Goal: Task Accomplishment & Management: Use online tool/utility

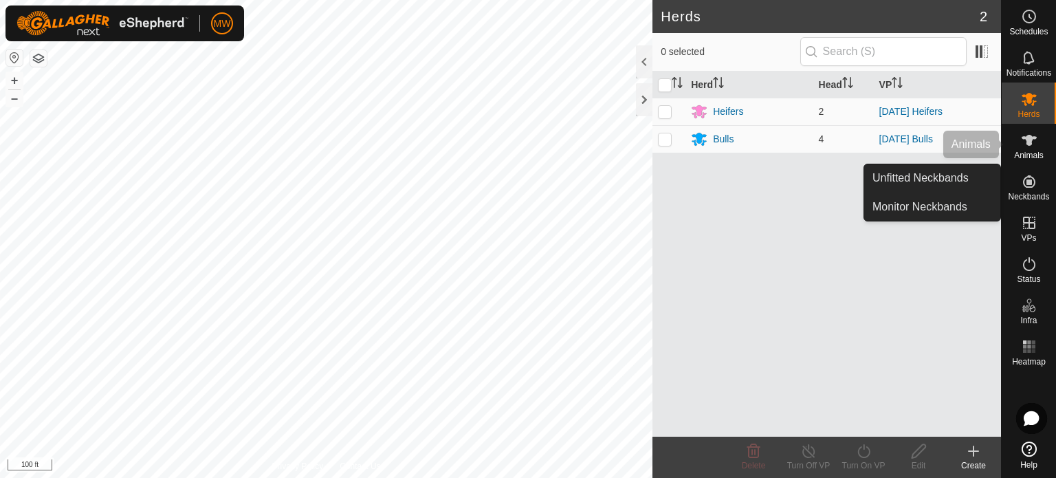
click at [1026, 147] on icon at bounding box center [1029, 140] width 16 height 16
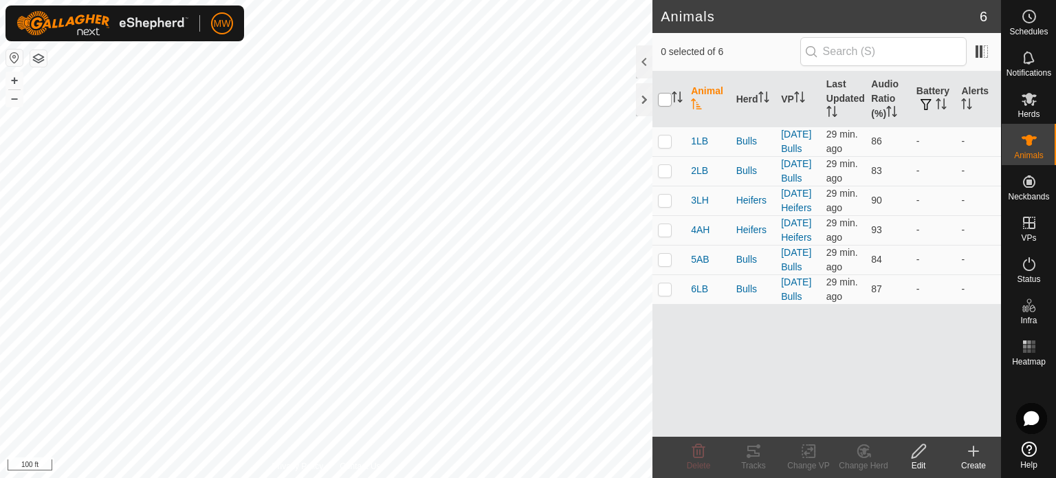
click at [668, 96] on input "checkbox" at bounding box center [665, 100] width 14 height 14
checkbox input "true"
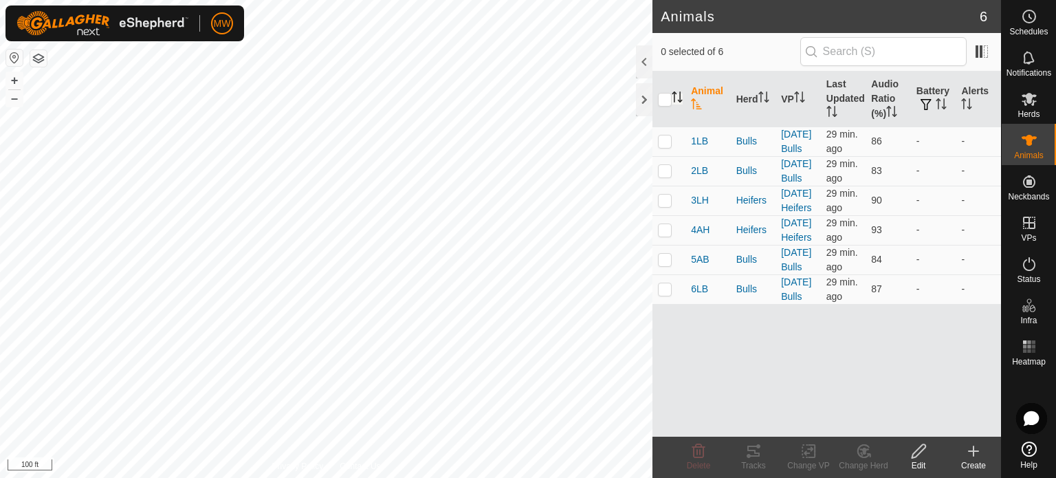
checkbox input "true"
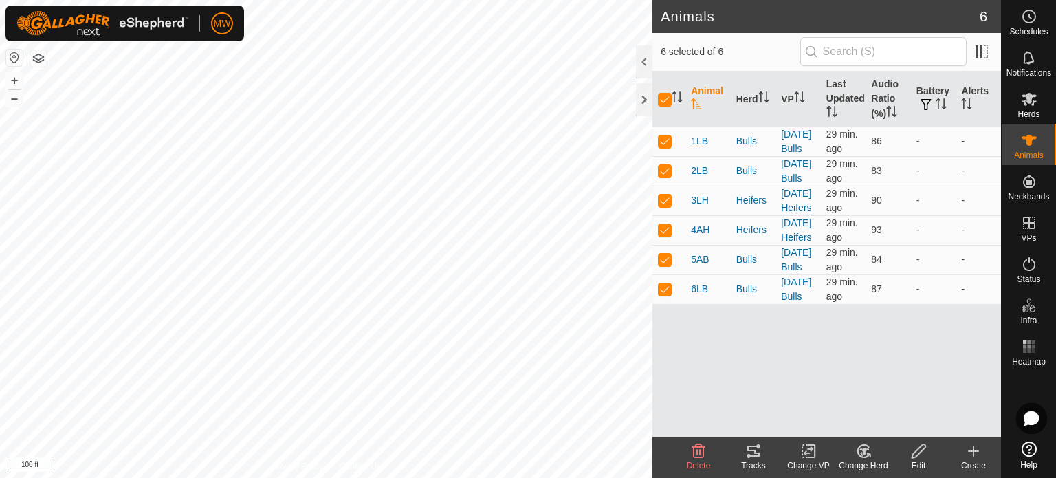
click at [758, 448] on icon at bounding box center [753, 451] width 16 height 16
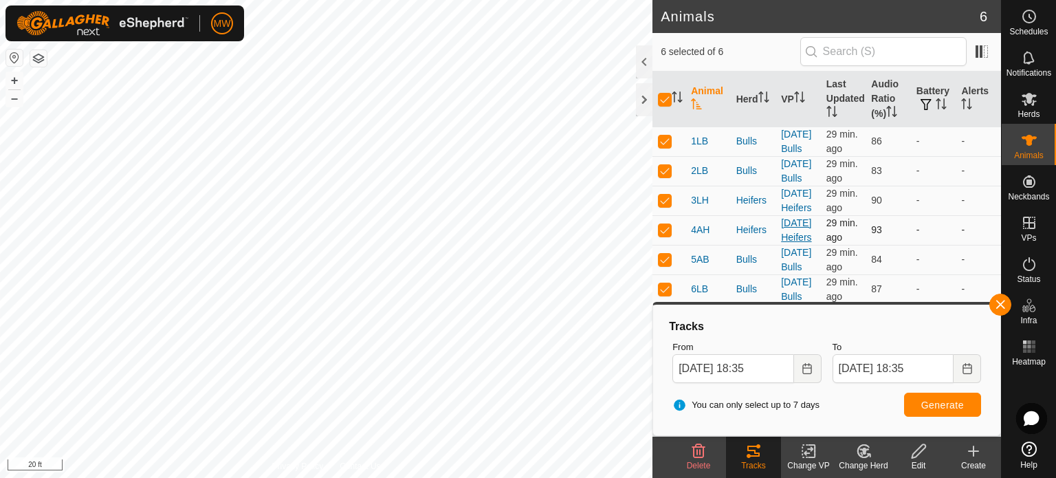
click at [781, 273] on div "Animals 6 6 selected of 6 Animal Herd VP Last Updated Audio Ratio (%) Battery A…" at bounding box center [500, 239] width 1001 height 478
click at [561, 477] on html "MW Schedules Notifications Herds Animals Neckbands VPs Status Infra Heatmap Hel…" at bounding box center [528, 239] width 1056 height 478
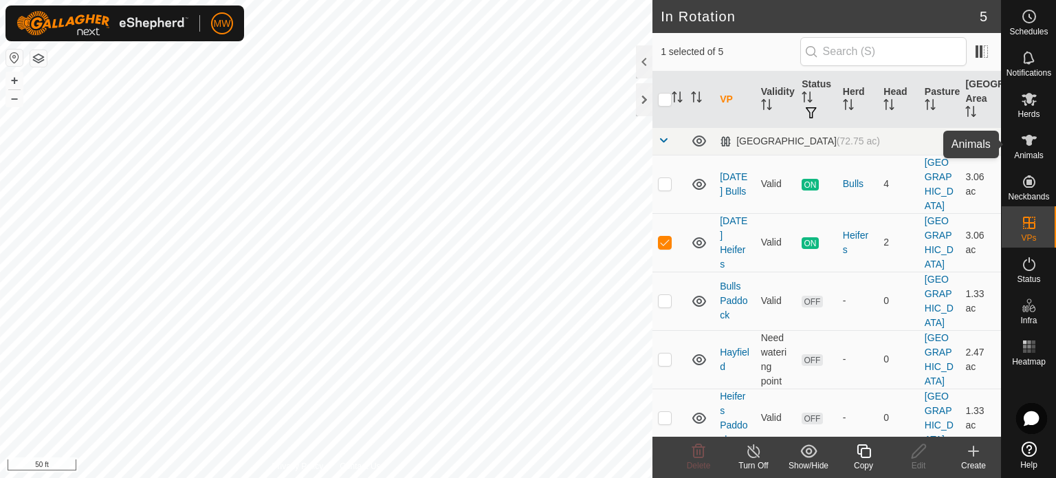
click at [1028, 146] on icon at bounding box center [1029, 140] width 16 height 16
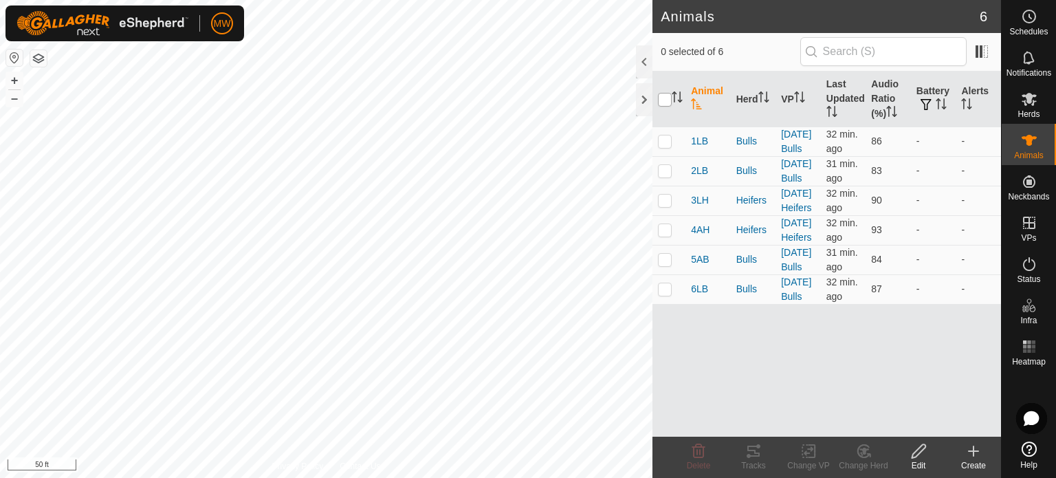
click at [662, 96] on input "checkbox" at bounding box center [665, 100] width 14 height 14
checkbox input "true"
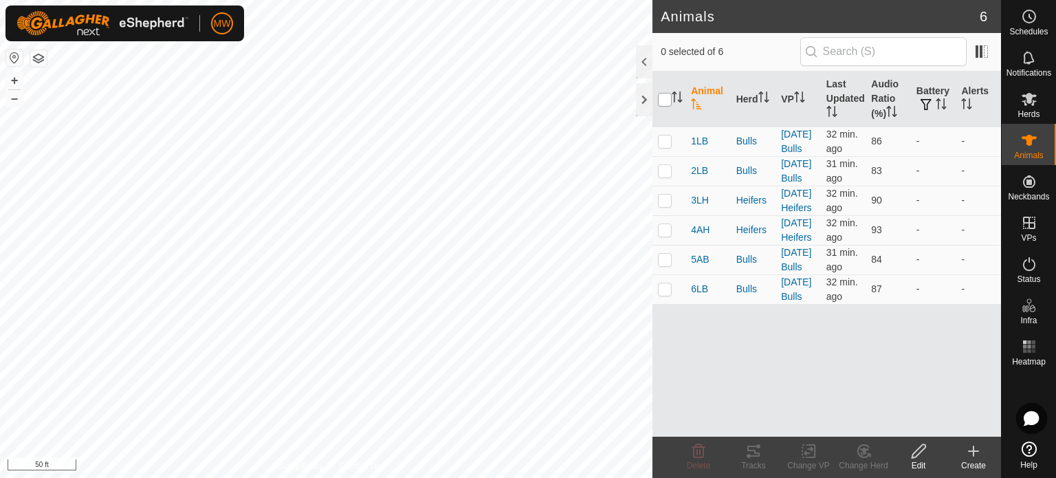
checkbox input "true"
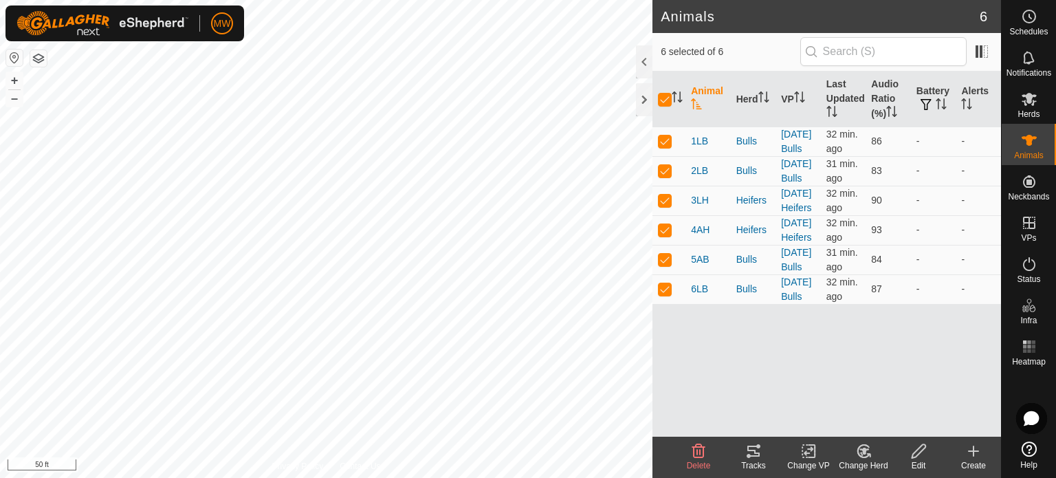
click at [751, 461] on div "Tracks" at bounding box center [753, 465] width 55 height 12
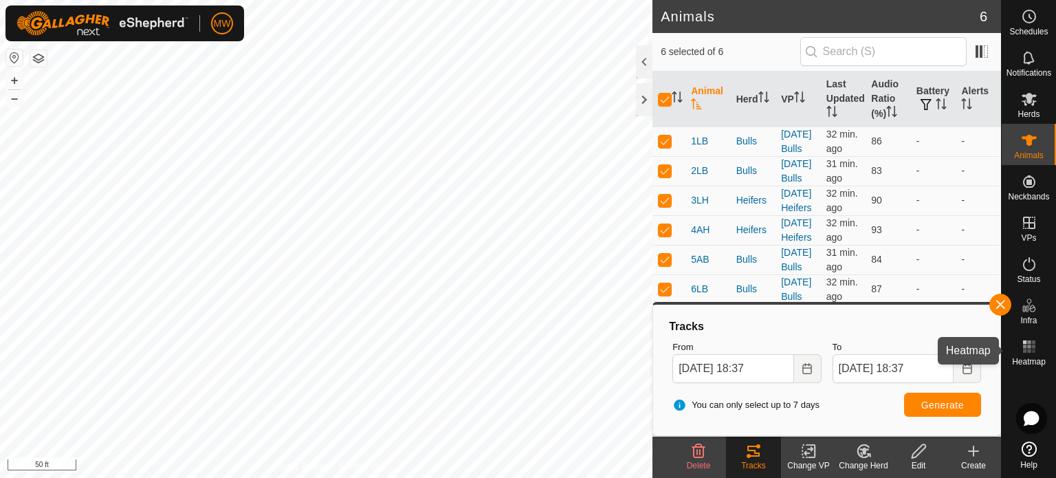
click at [1035, 347] on icon at bounding box center [1029, 346] width 16 height 16
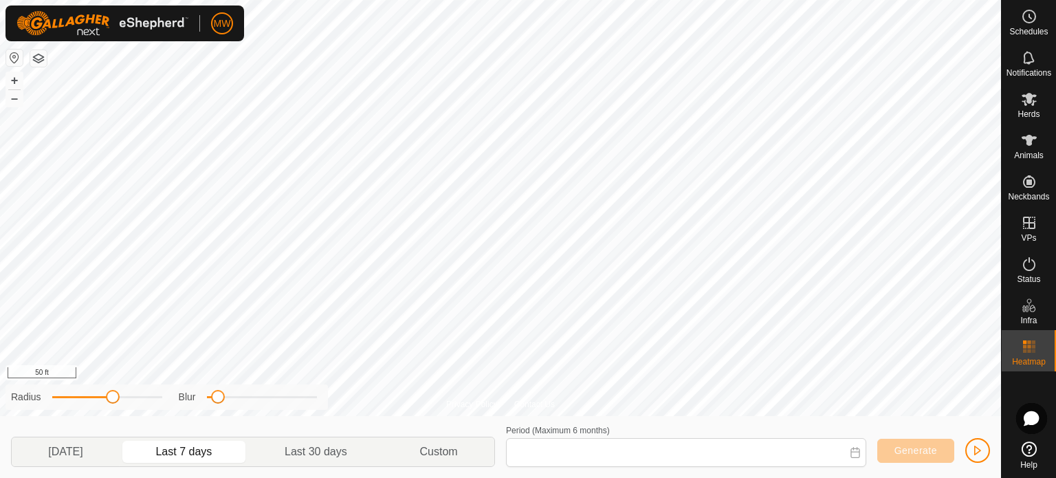
type input "[DATE] - [DATE]"
drag, startPoint x: 113, startPoint y: 399, endPoint x: 182, endPoint y: 399, distance: 69.4
click at [182, 399] on div "Radius Blur" at bounding box center [166, 396] width 322 height 25
click at [536, 404] on div "Privacy Policy Contact Us + – ⇧ i 50 ft" at bounding box center [500, 208] width 1001 height 416
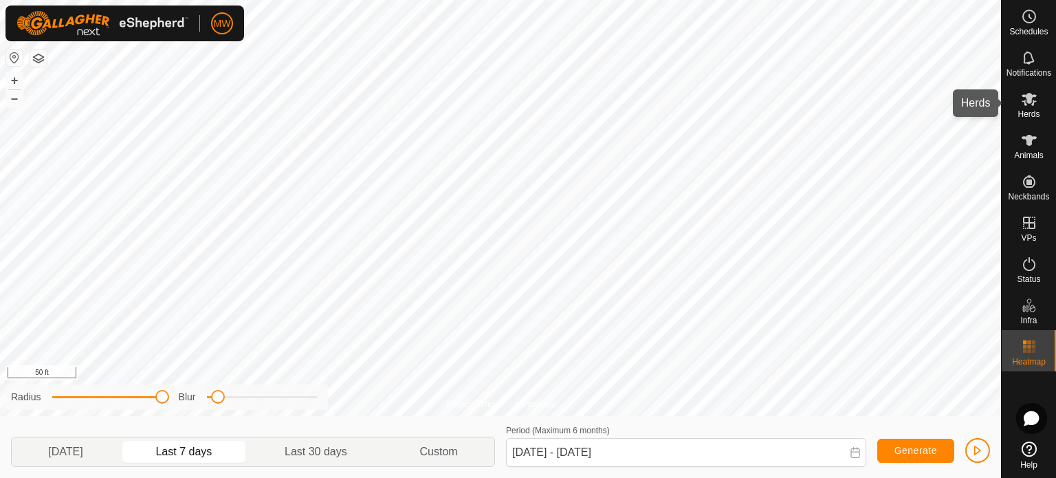
click at [1037, 107] on es-mob-svg-icon at bounding box center [1029, 99] width 25 height 22
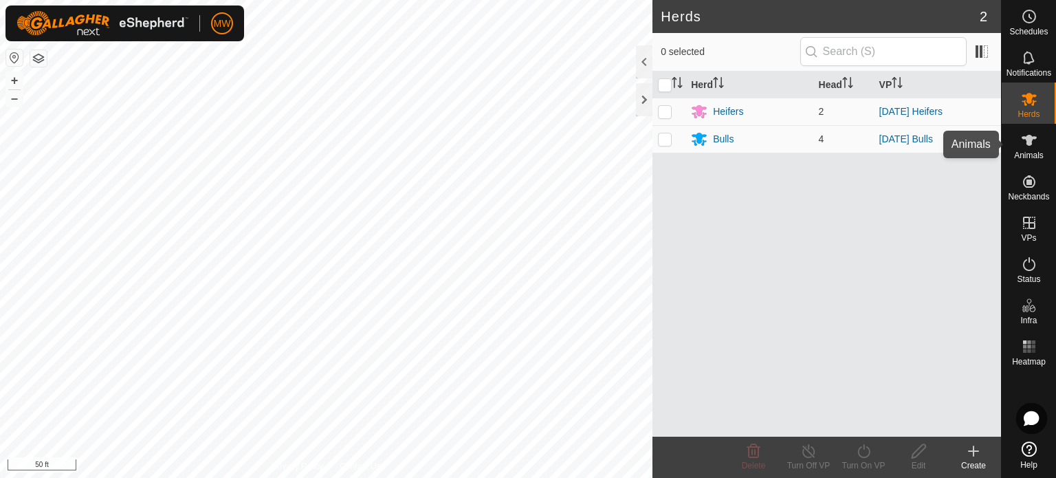
click at [1022, 150] on es-animals-svg-icon at bounding box center [1029, 140] width 25 height 22
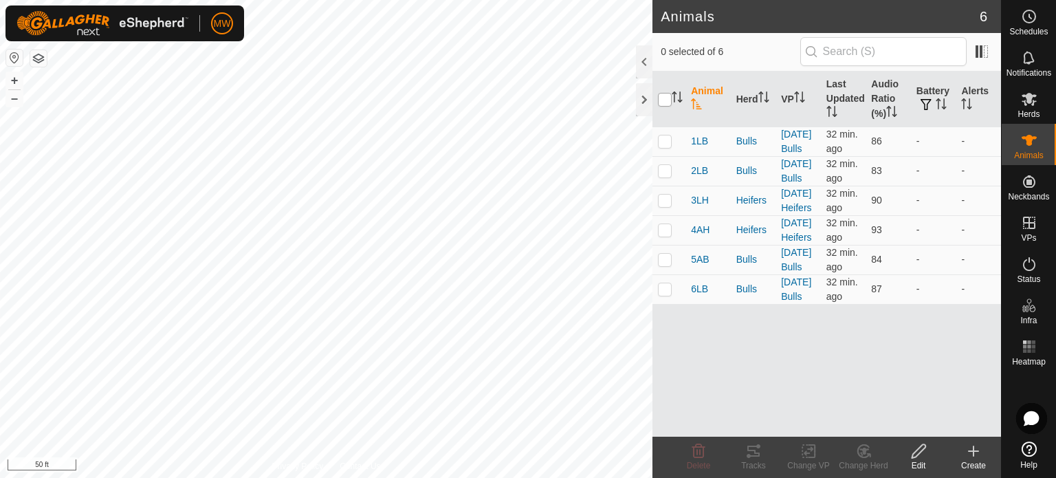
click at [665, 95] on input "checkbox" at bounding box center [665, 100] width 14 height 14
checkbox input "true"
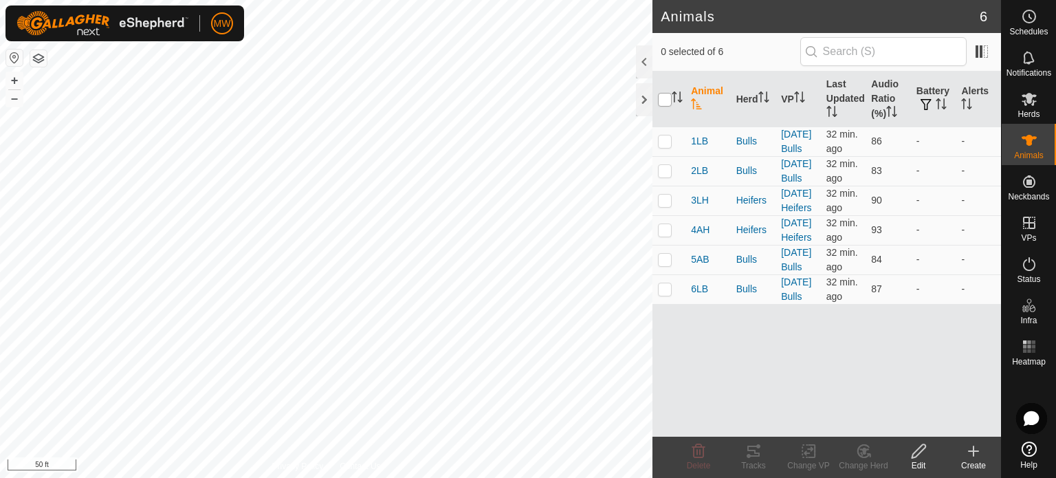
checkbox input "true"
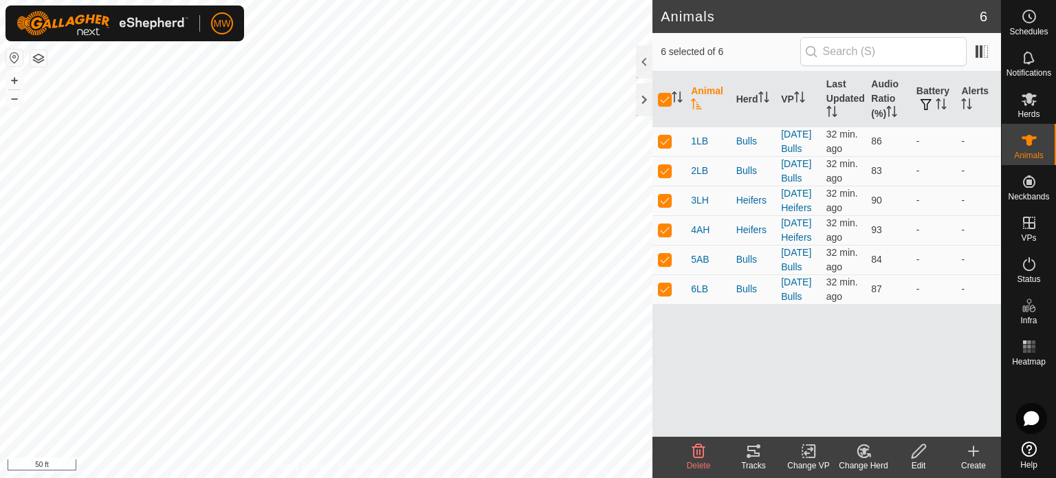
click at [764, 453] on tracks-svg-icon at bounding box center [753, 451] width 55 height 16
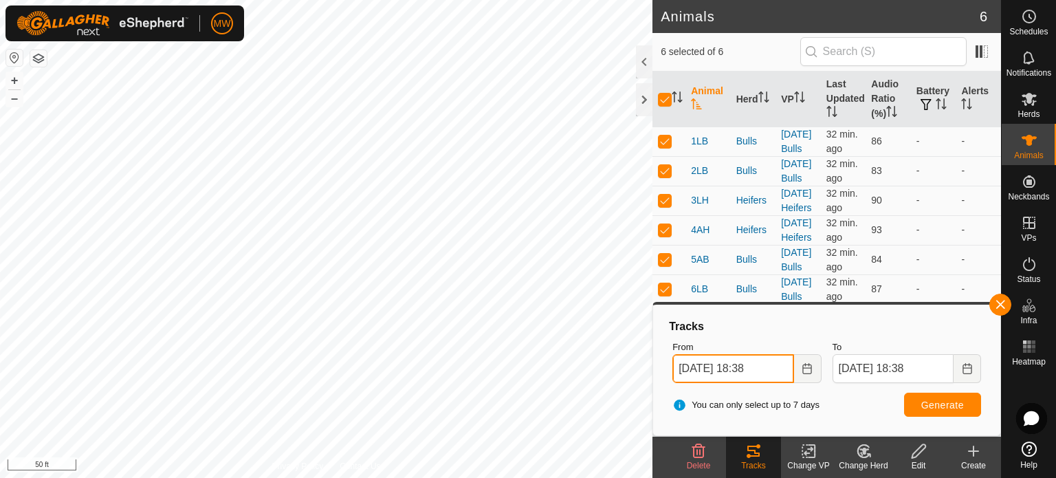
click at [789, 370] on input "[DATE] 18:38" at bounding box center [732, 368] width 121 height 29
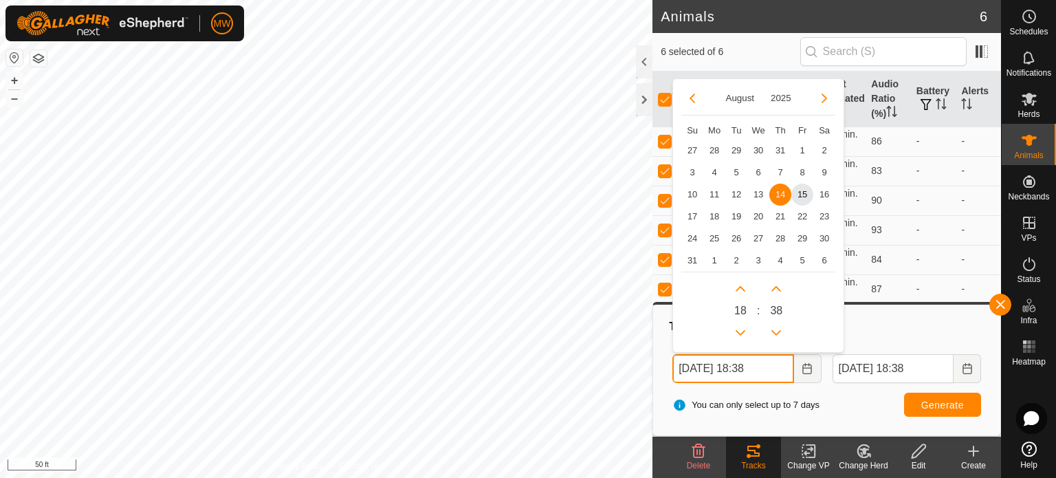
drag, startPoint x: 763, startPoint y: 373, endPoint x: 778, endPoint y: 373, distance: 14.5
click at [763, 373] on input "[DATE] 18:38" at bounding box center [732, 368] width 121 height 29
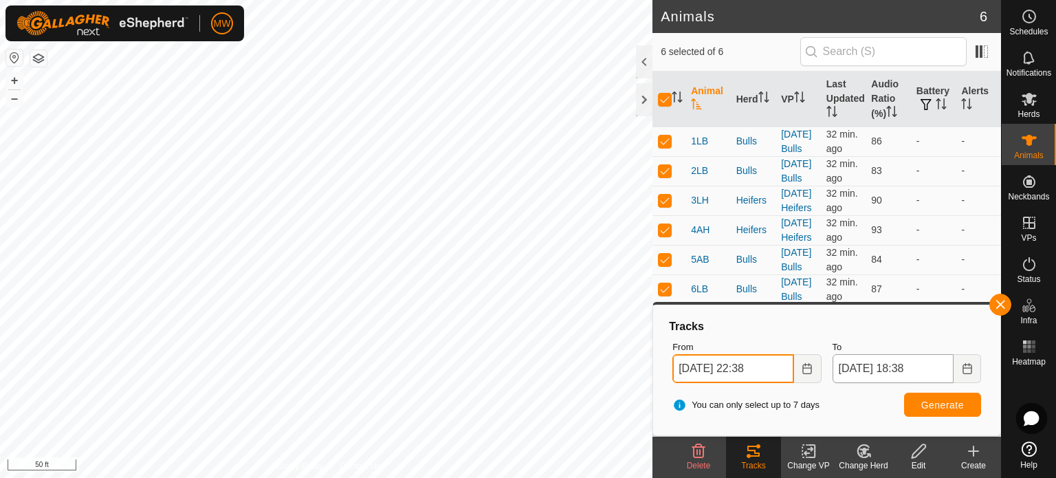
type input "[DATE] 22:38"
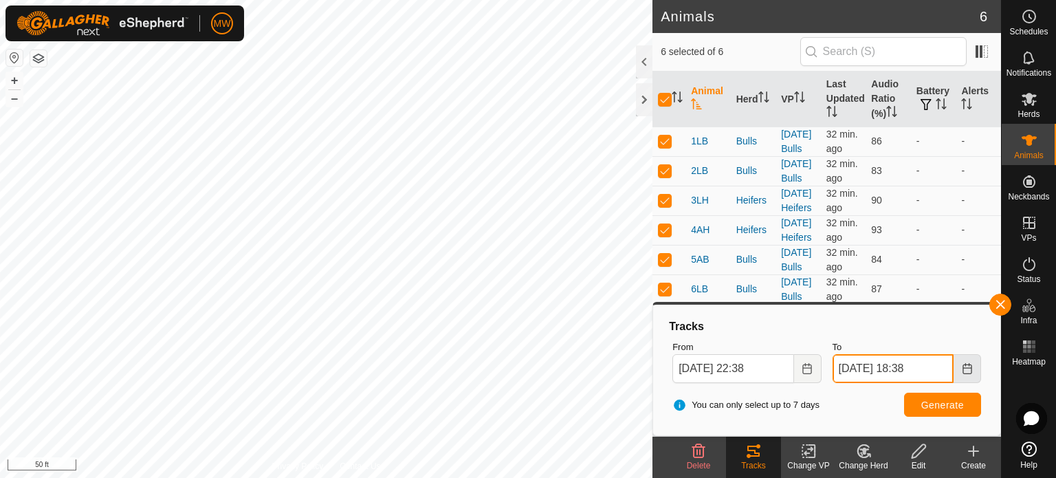
drag, startPoint x: 916, startPoint y: 373, endPoint x: 958, endPoint y: 373, distance: 42.6
click at [916, 373] on input "[DATE] 18:38" at bounding box center [893, 368] width 121 height 29
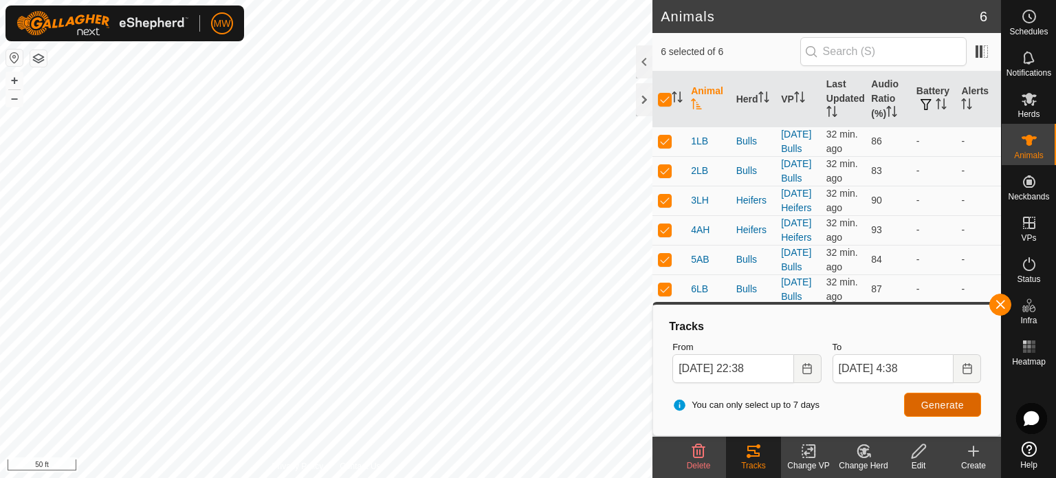
type input "[DATE] 04:38"
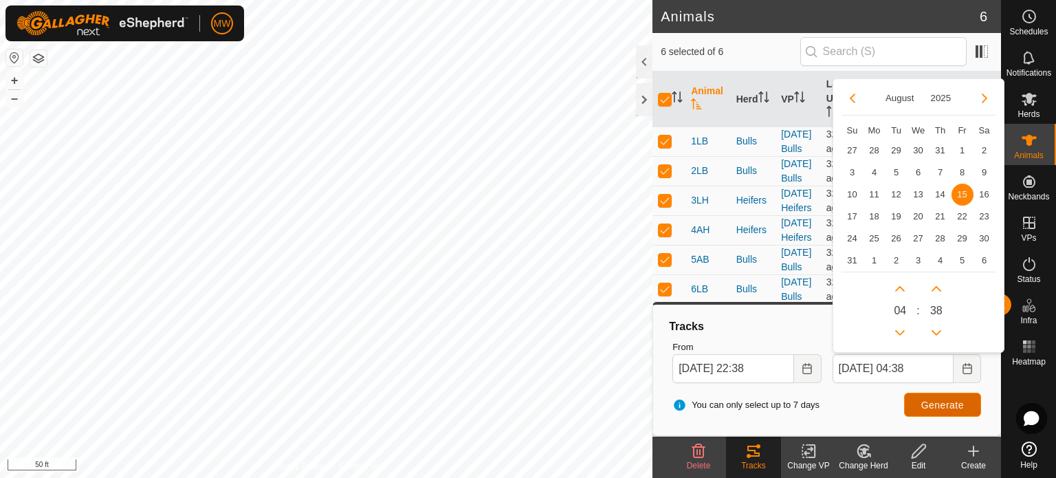
click at [954, 399] on span "Generate" at bounding box center [942, 404] width 43 height 11
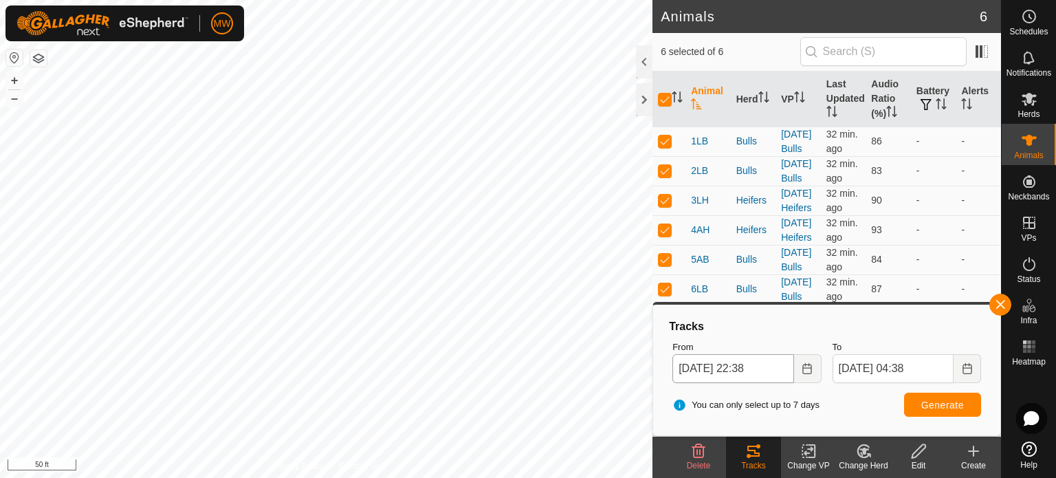
click at [711, 360] on body "MW Schedules Notifications Herds Animals Neckbands VPs Status Infra Heatmap Hel…" at bounding box center [528, 239] width 1056 height 478
